Goal: Browse casually

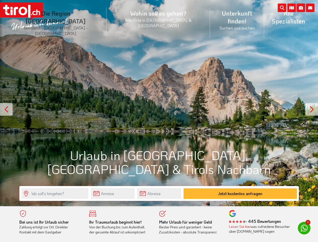
click at [67, 16] on li "Die Region [GEOGRAPHIC_DATA] [GEOGRAPHIC_DATA] - [GEOGRAPHIC_DATA] - [GEOGRAPHI…" at bounding box center [55, 23] width 101 height 38
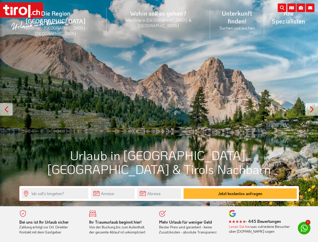
click at [310, 8] on icon at bounding box center [310, 8] width 9 height 9
click at [301, 8] on icon at bounding box center [301, 8] width 9 height 9
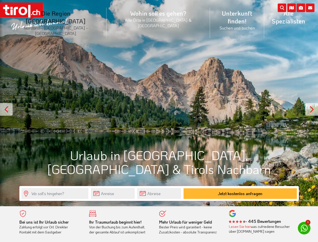
click at [67, 16] on li "Die Region [GEOGRAPHIC_DATA] [GEOGRAPHIC_DATA] - [GEOGRAPHIC_DATA] - [GEOGRAPHI…" at bounding box center [55, 23] width 101 height 38
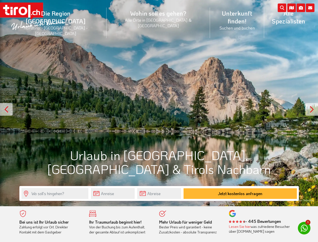
click at [310, 8] on icon at bounding box center [310, 8] width 9 height 9
click at [301, 8] on icon at bounding box center [301, 8] width 9 height 9
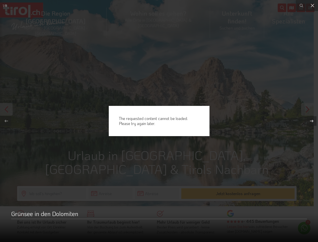
click at [291, 8] on div "The requested content cannot be loaded. Please try again later." at bounding box center [159, 121] width 318 height 242
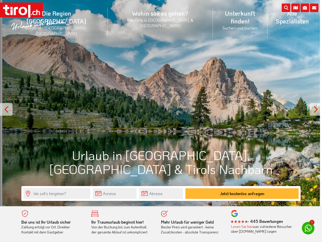
click at [159, 103] on div at bounding box center [161, 103] width 322 height 206
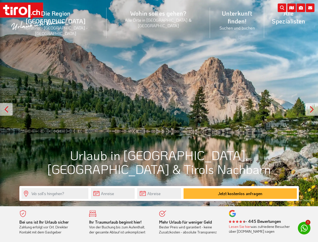
click at [6, 109] on div at bounding box center [6, 109] width 13 height 13
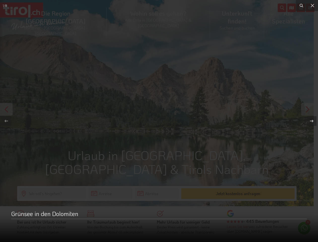
click at [312, 109] on button at bounding box center [309, 120] width 18 height 25
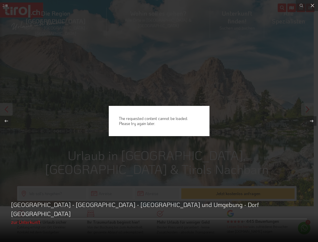
click at [113, 193] on div "The requested content cannot be loaded. Please try again later." at bounding box center [159, 121] width 318 height 242
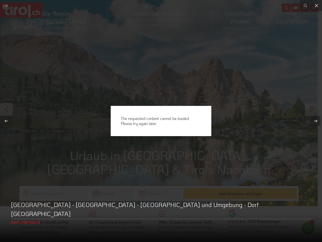
click at [113, 193] on div "The requested content cannot be loaded. Please try again later." at bounding box center [161, 121] width 322 height 242
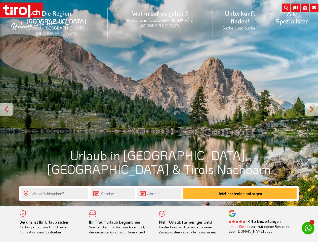
click at [159, 193] on div "The requested content cannot be loaded. Please try again later." at bounding box center [161, 121] width 322 height 242
